Goal: Task Accomplishment & Management: Use online tool/utility

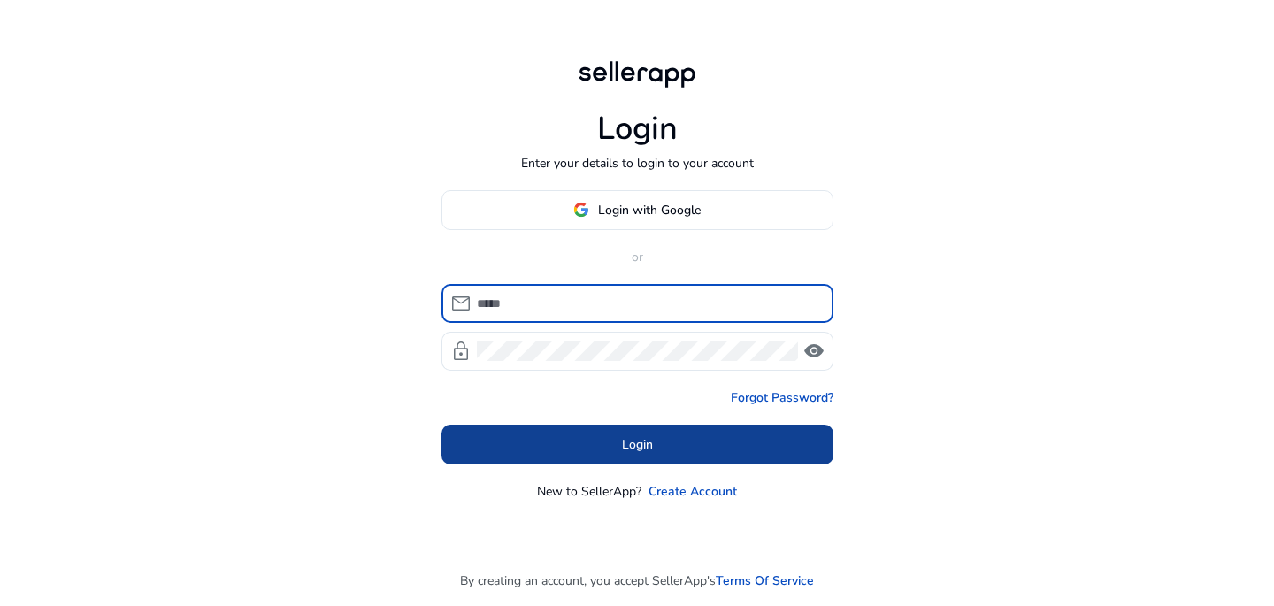
type input "**********"
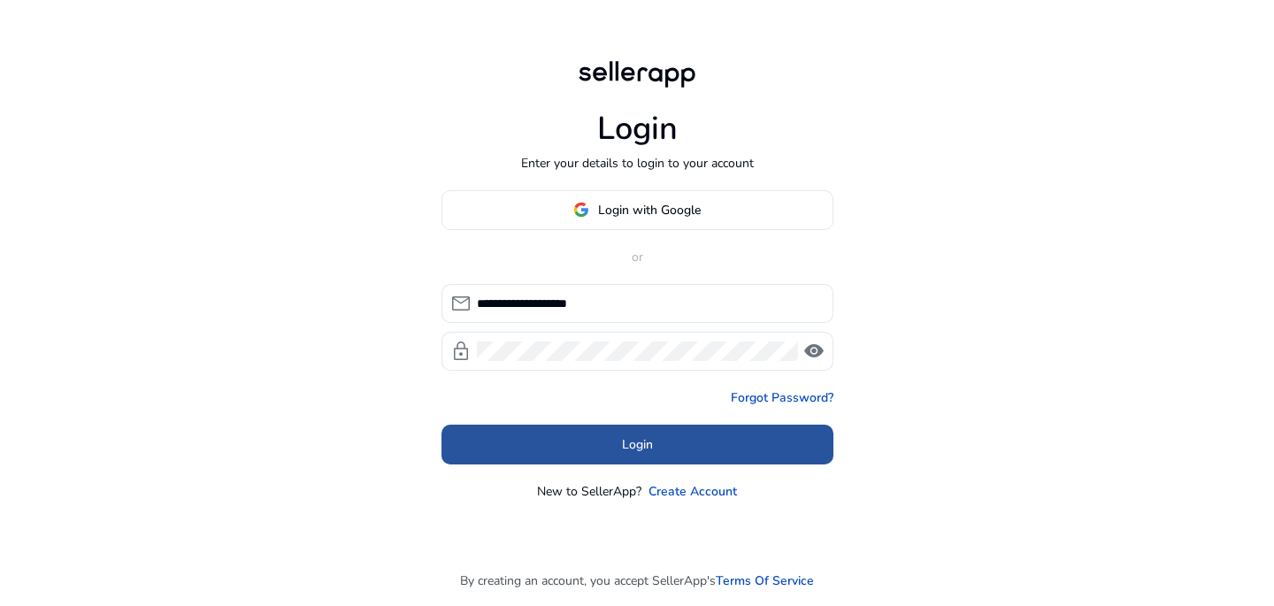
click at [638, 444] on span "Login" at bounding box center [637, 444] width 31 height 19
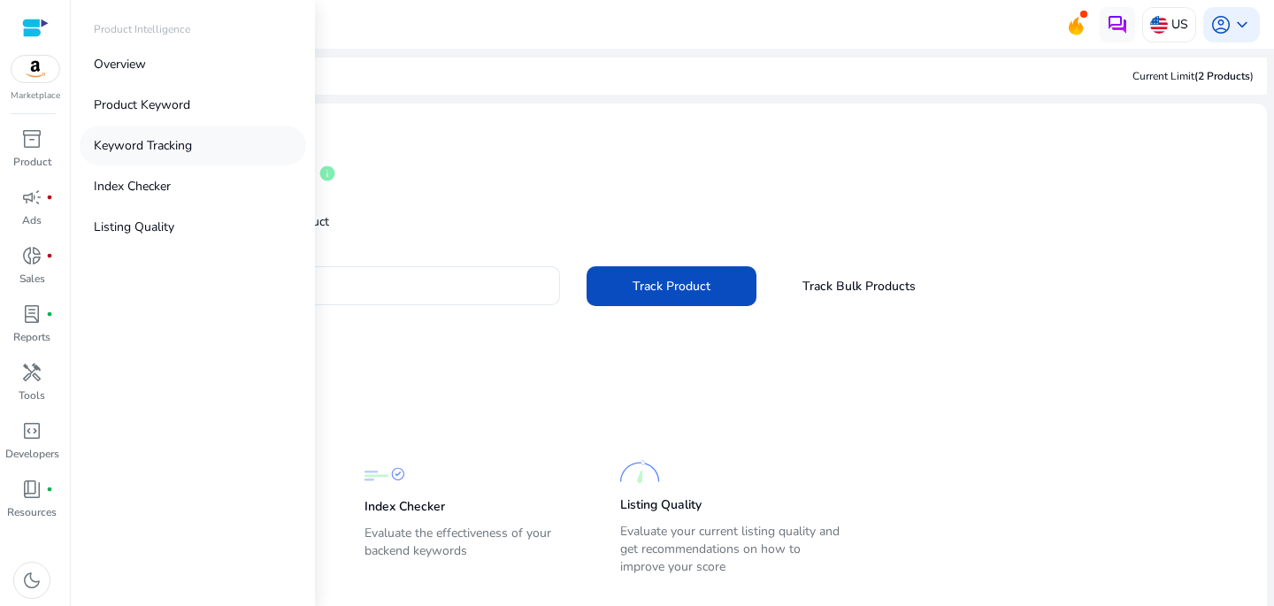
click at [218, 136] on link "Keyword Tracking" at bounding box center [193, 146] width 227 height 40
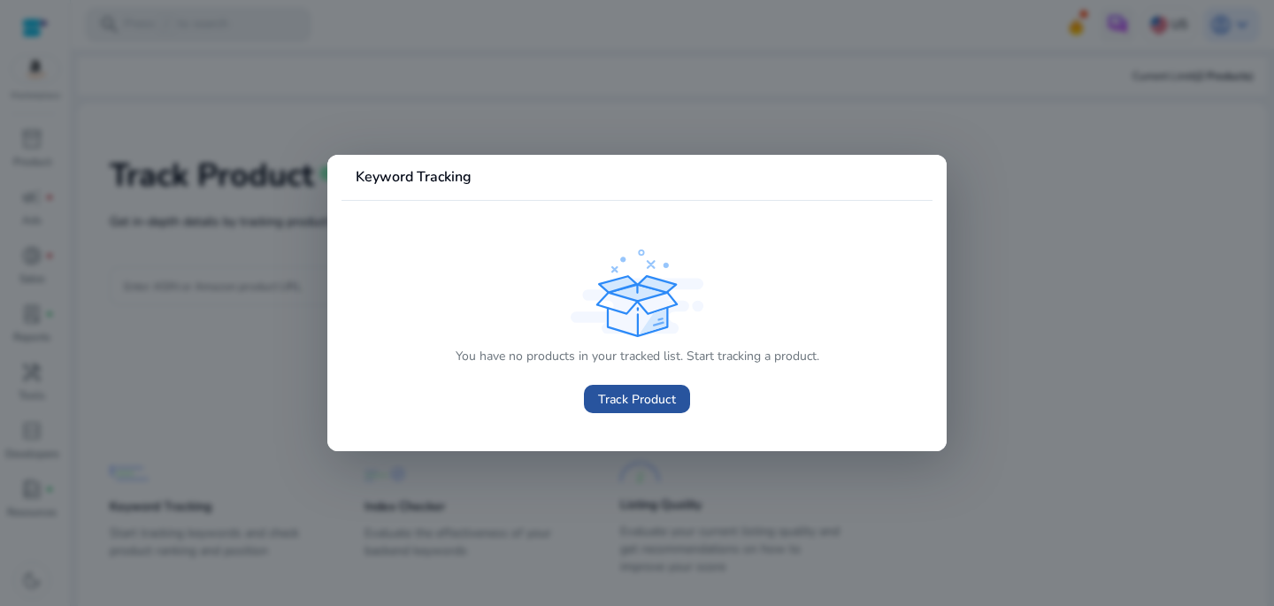
click at [622, 401] on span "Track Product" at bounding box center [637, 399] width 78 height 19
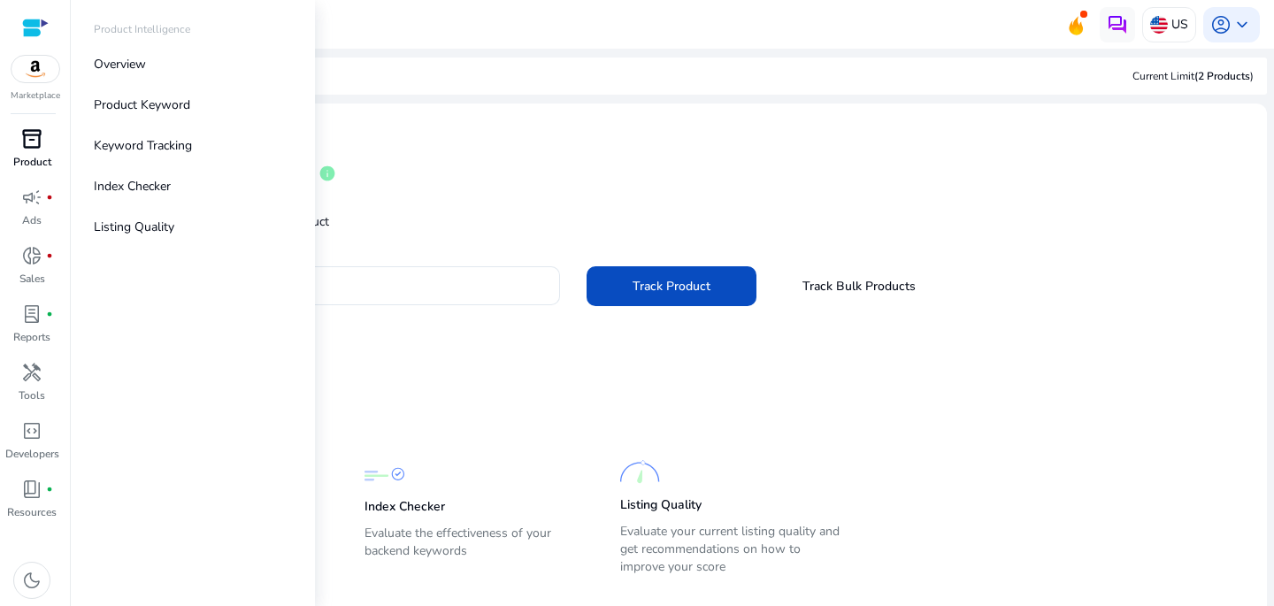
click at [35, 137] on span "inventory_2" at bounding box center [31, 138] width 21 height 21
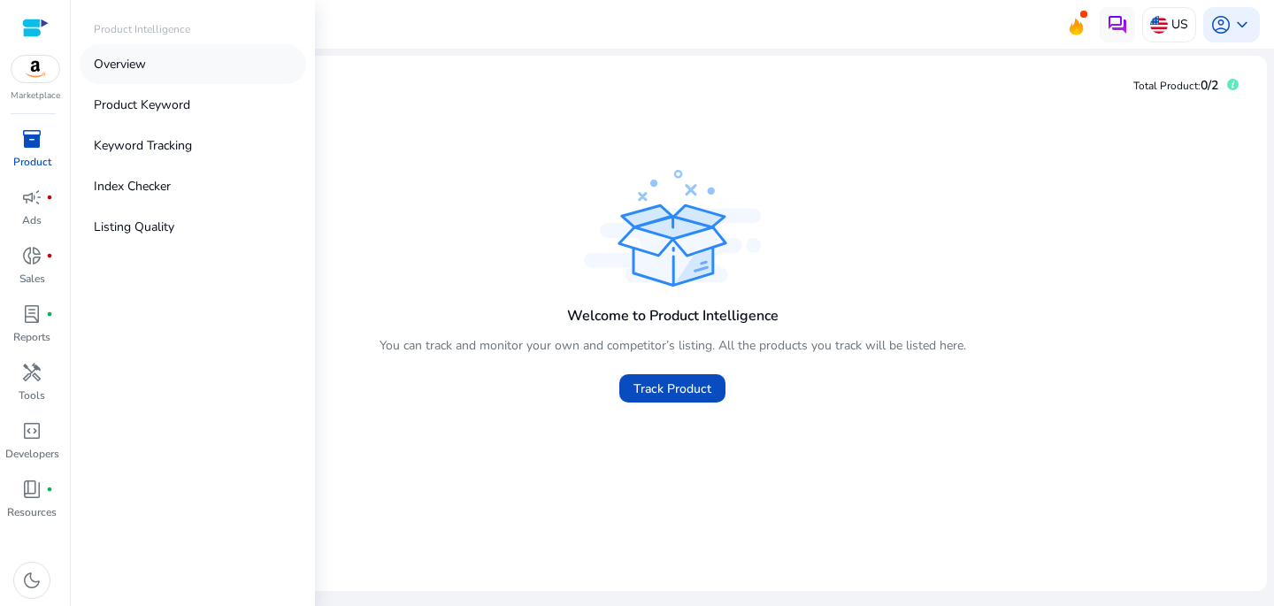
click at [130, 64] on p "Overview" at bounding box center [120, 64] width 52 height 19
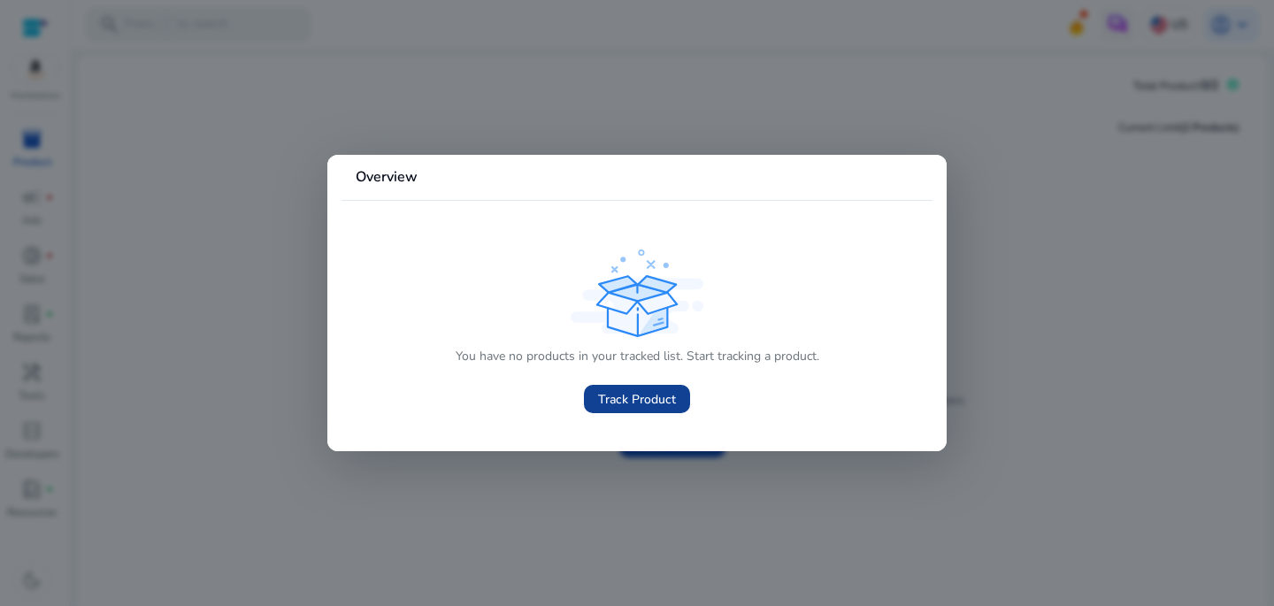
click at [631, 402] on span "Track Product" at bounding box center [637, 399] width 78 height 19
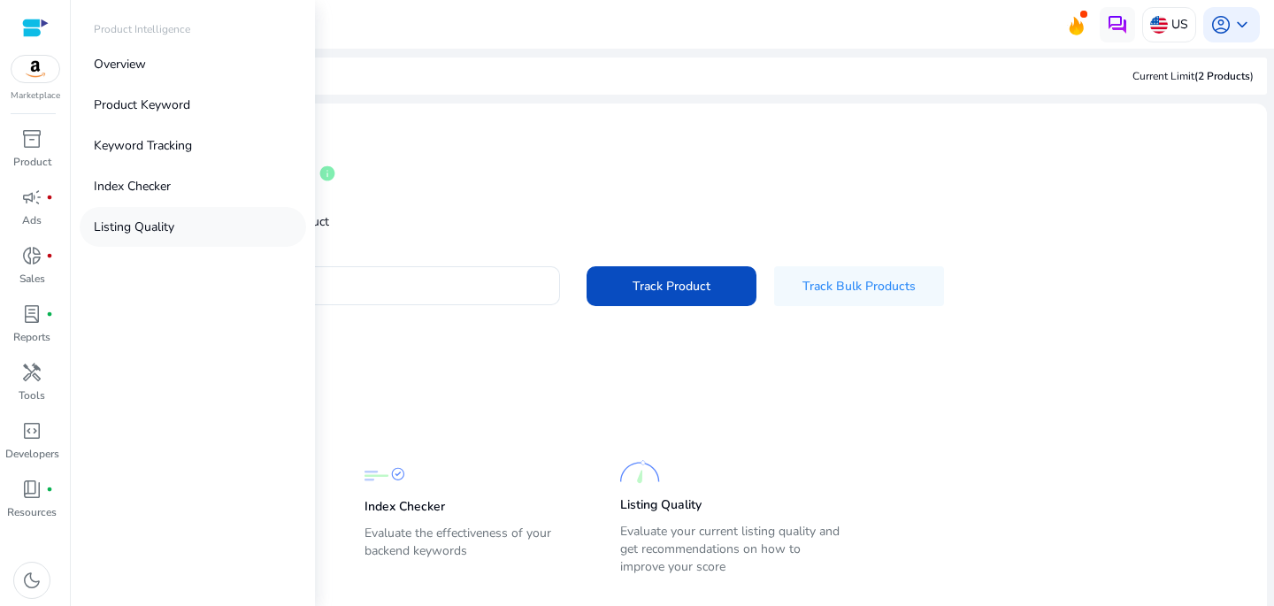
click at [207, 219] on link "Listing Quality" at bounding box center [193, 227] width 227 height 40
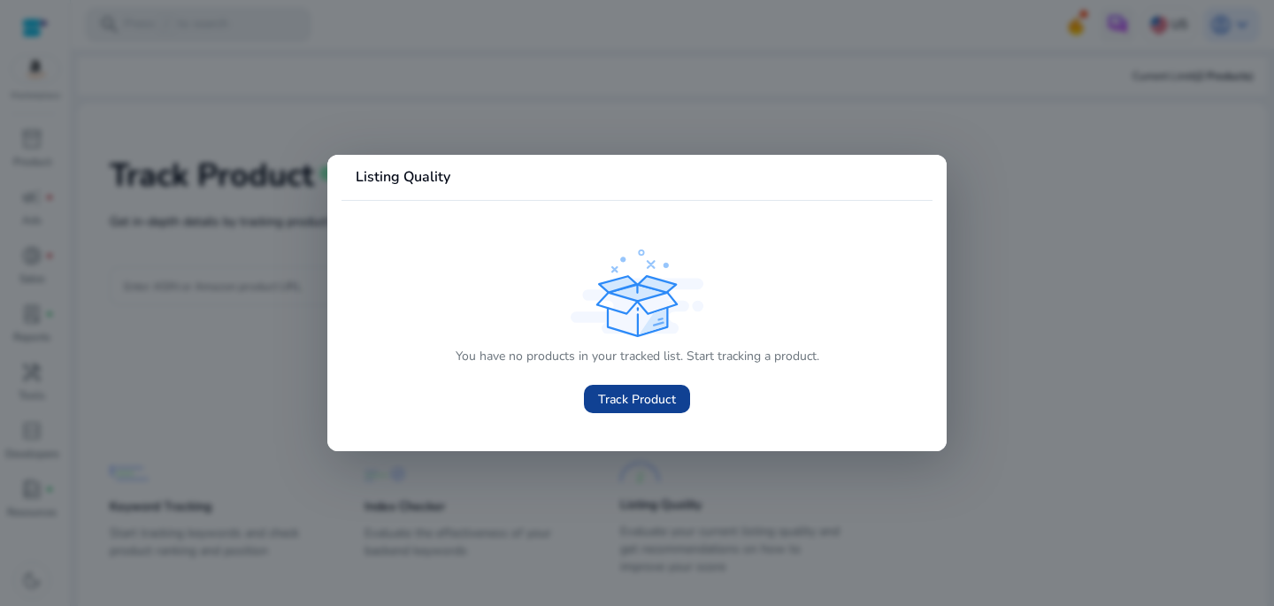
click at [635, 404] on span "Track Product" at bounding box center [637, 399] width 78 height 19
